Goal: Book appointment/travel/reservation

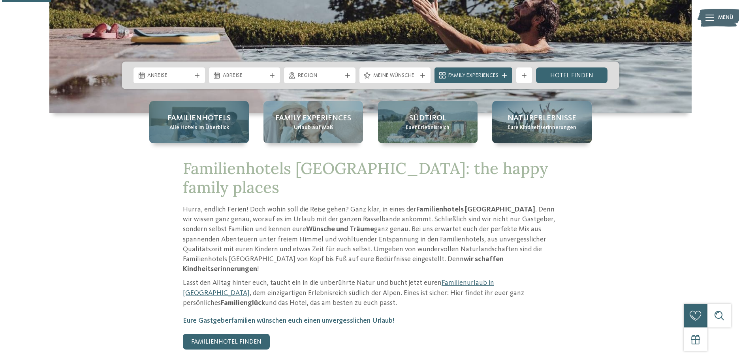
scroll to position [218, 0]
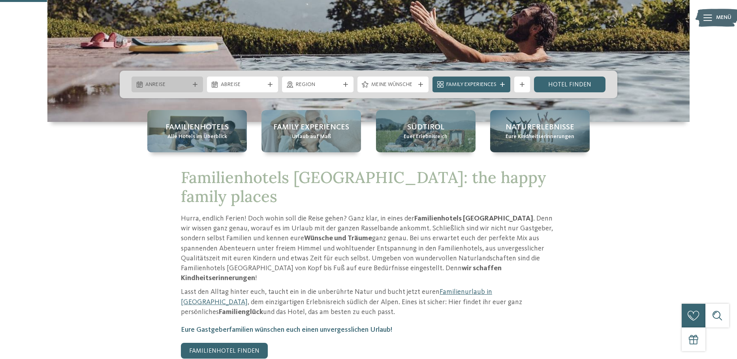
click at [196, 86] on icon at bounding box center [195, 84] width 5 height 5
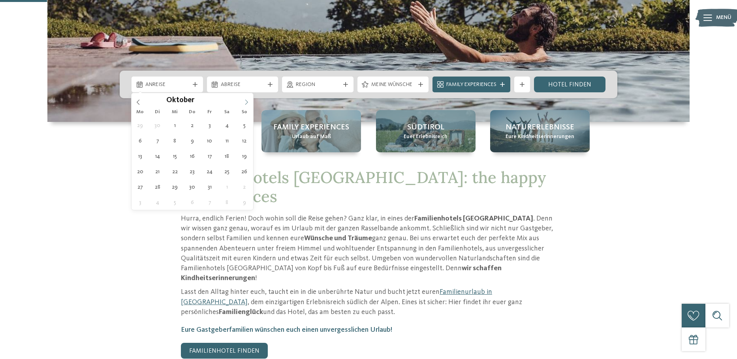
click at [244, 102] on icon at bounding box center [247, 102] width 6 height 6
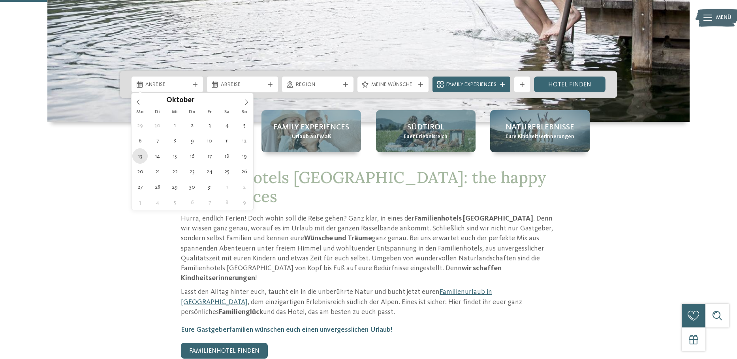
type div "[DATE]"
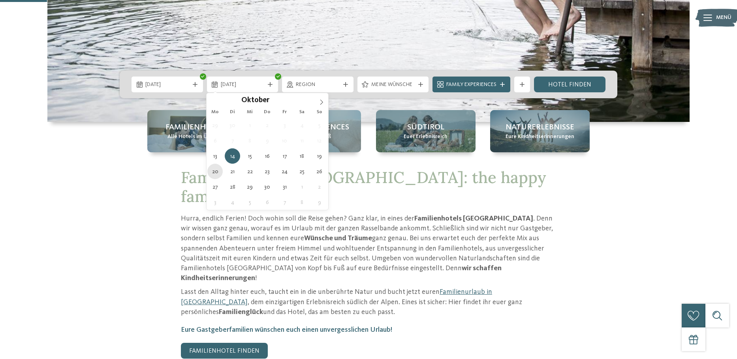
type div "[DATE]"
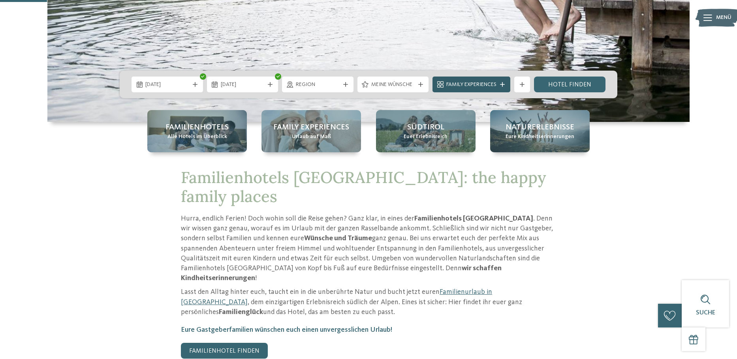
click at [457, 86] on span "Family Experiences" at bounding box center [471, 85] width 50 height 8
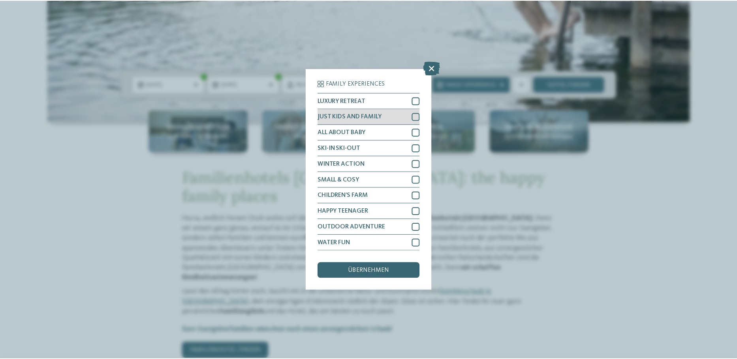
scroll to position [21, 0]
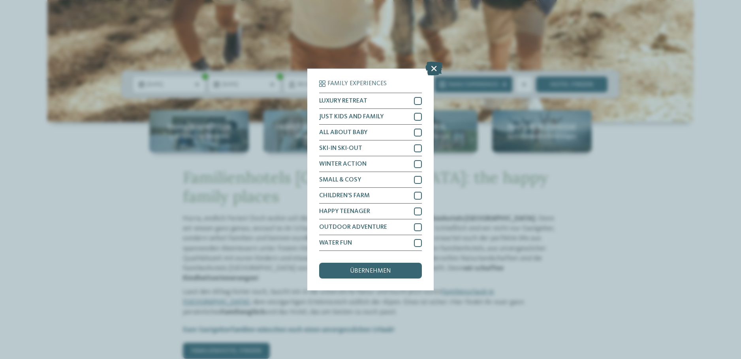
click at [435, 62] on icon at bounding box center [433, 69] width 17 height 14
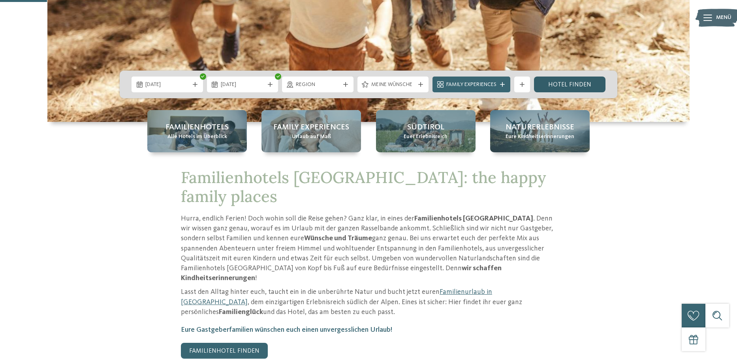
click at [557, 81] on link "Hotel finden" at bounding box center [569, 85] width 71 height 16
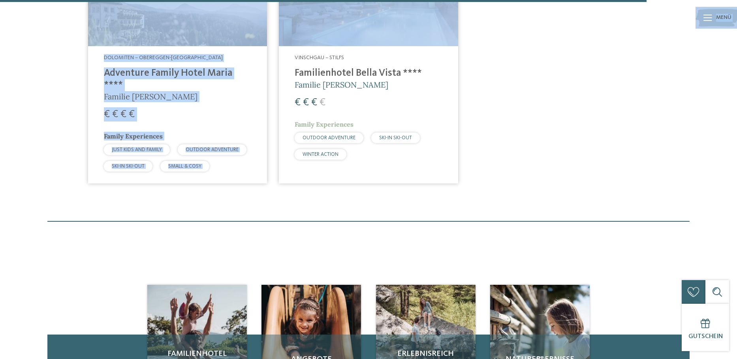
scroll to position [1934, 0]
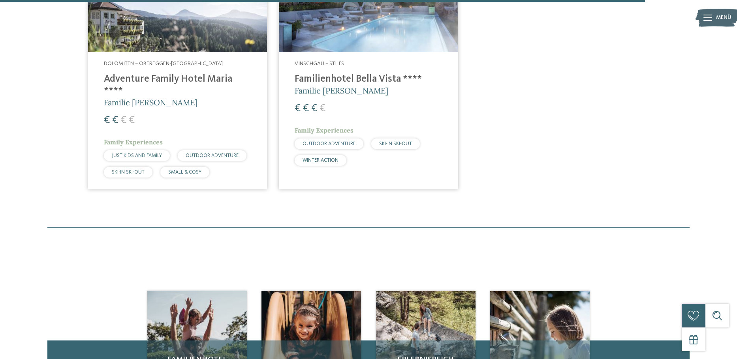
click at [502, 1] on div at bounding box center [322, 1] width 645 height 2
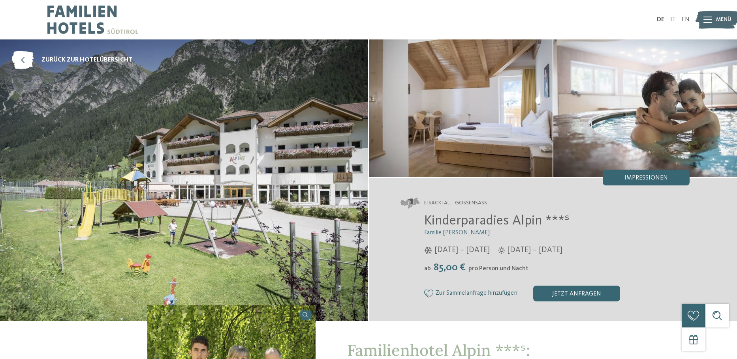
click at [263, 157] on img at bounding box center [184, 180] width 368 height 282
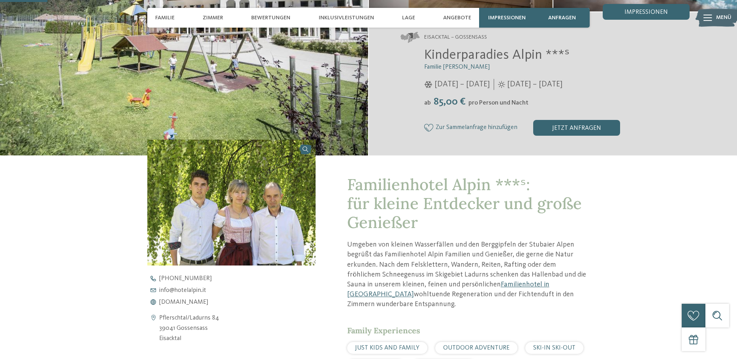
scroll to position [231, 0]
